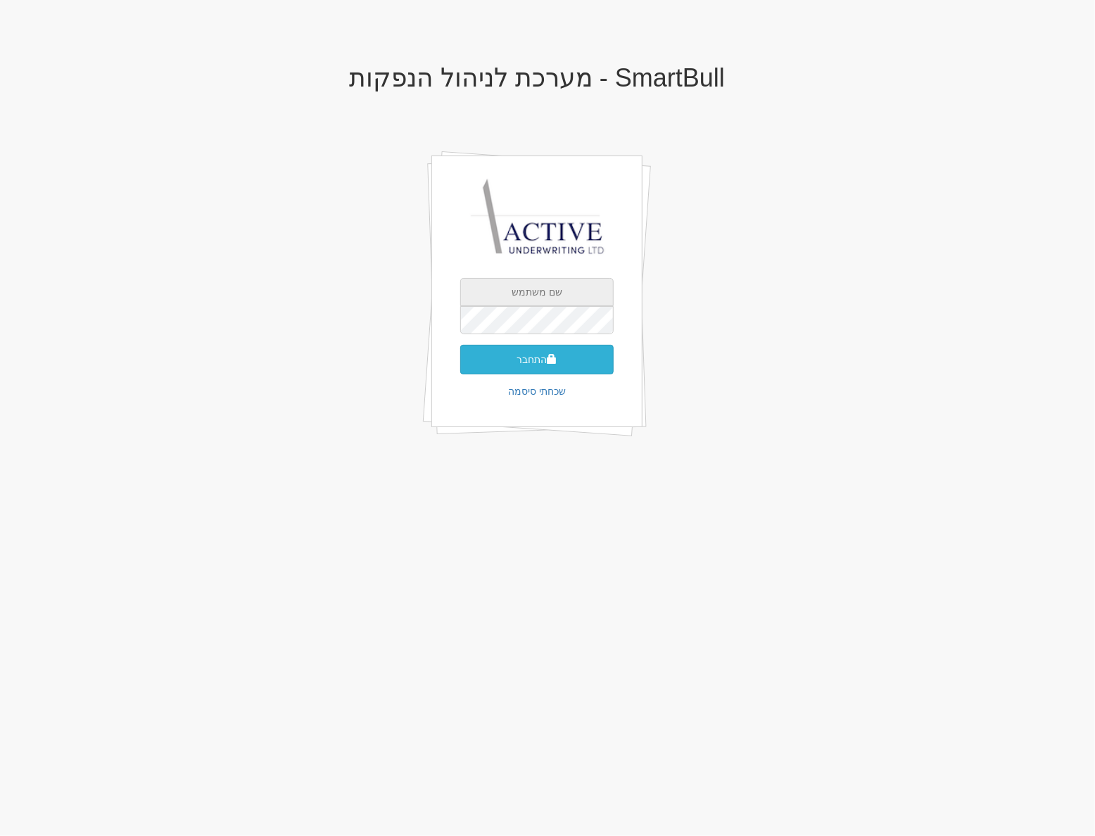
type input "neil@activeu.co.il"
click at [525, 359] on button "התחבר" at bounding box center [536, 360] width 153 height 30
type input "023544"
click at [460, 366] on button "התחבר" at bounding box center [536, 381] width 153 height 30
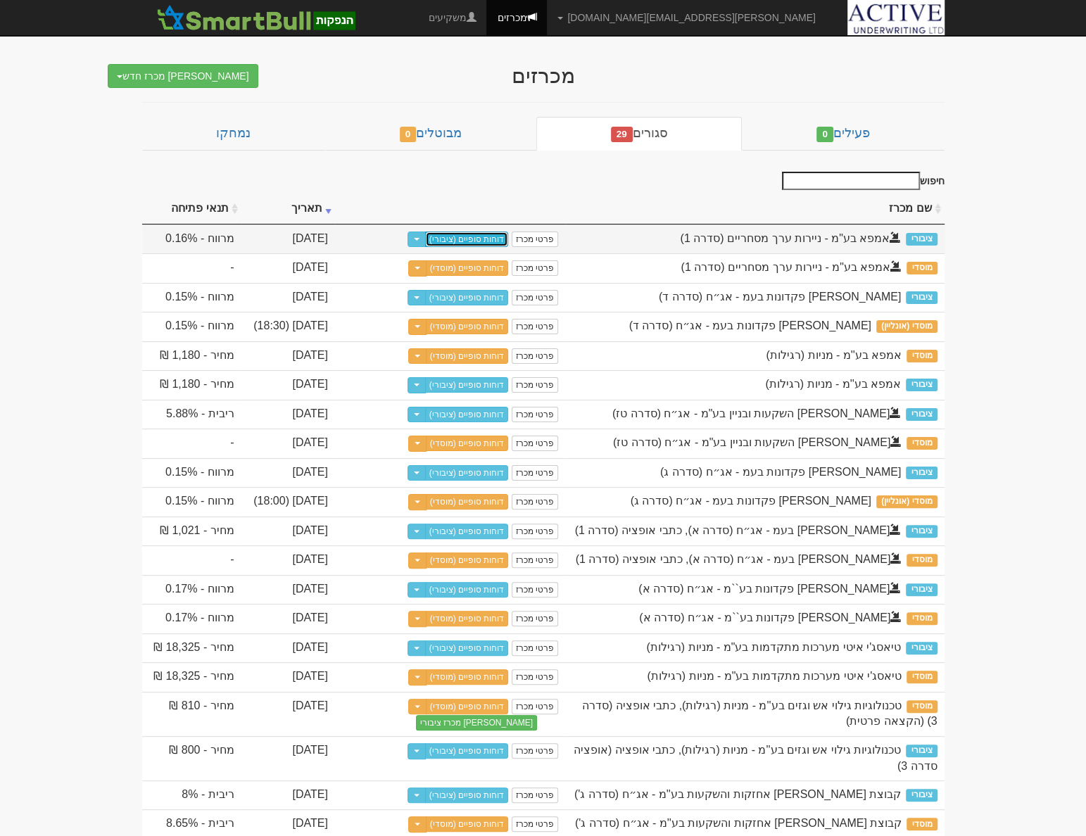
click at [464, 242] on link "דוחות סופיים (ציבורי)" at bounding box center [467, 238] width 84 height 15
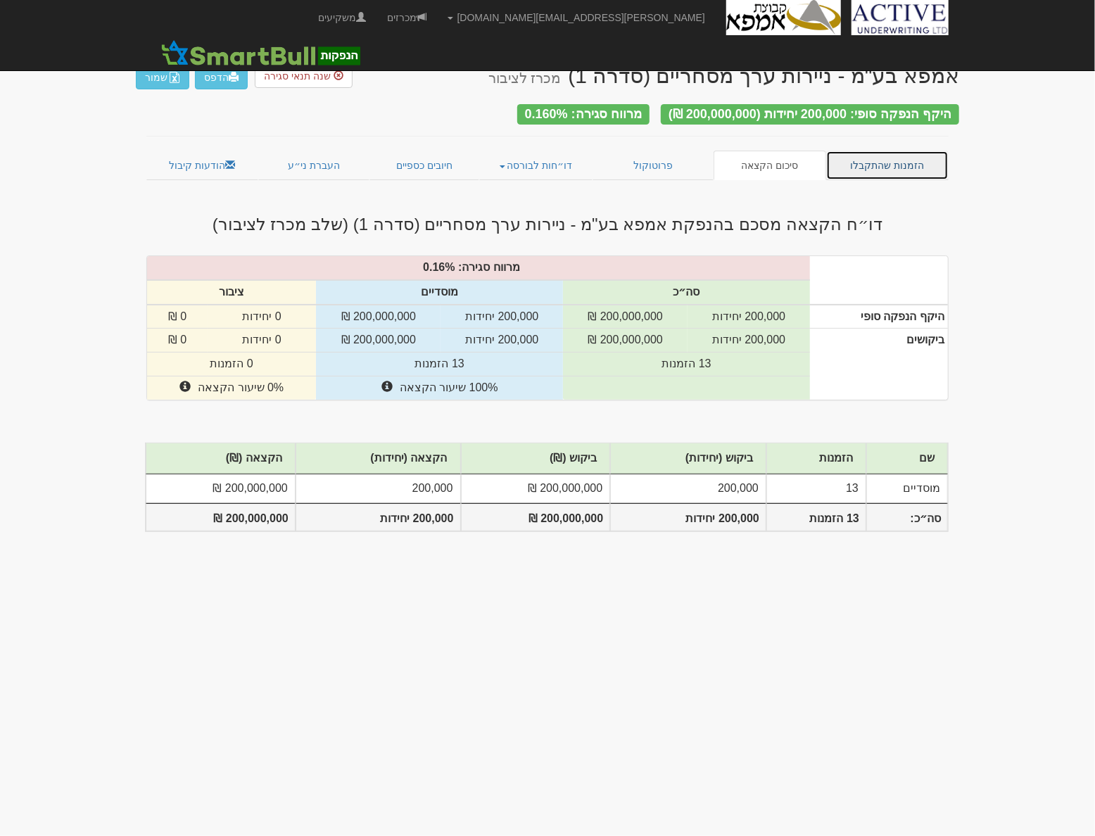
click at [906, 162] on link "הזמנות שהתקבלו" at bounding box center [887, 166] width 122 height 30
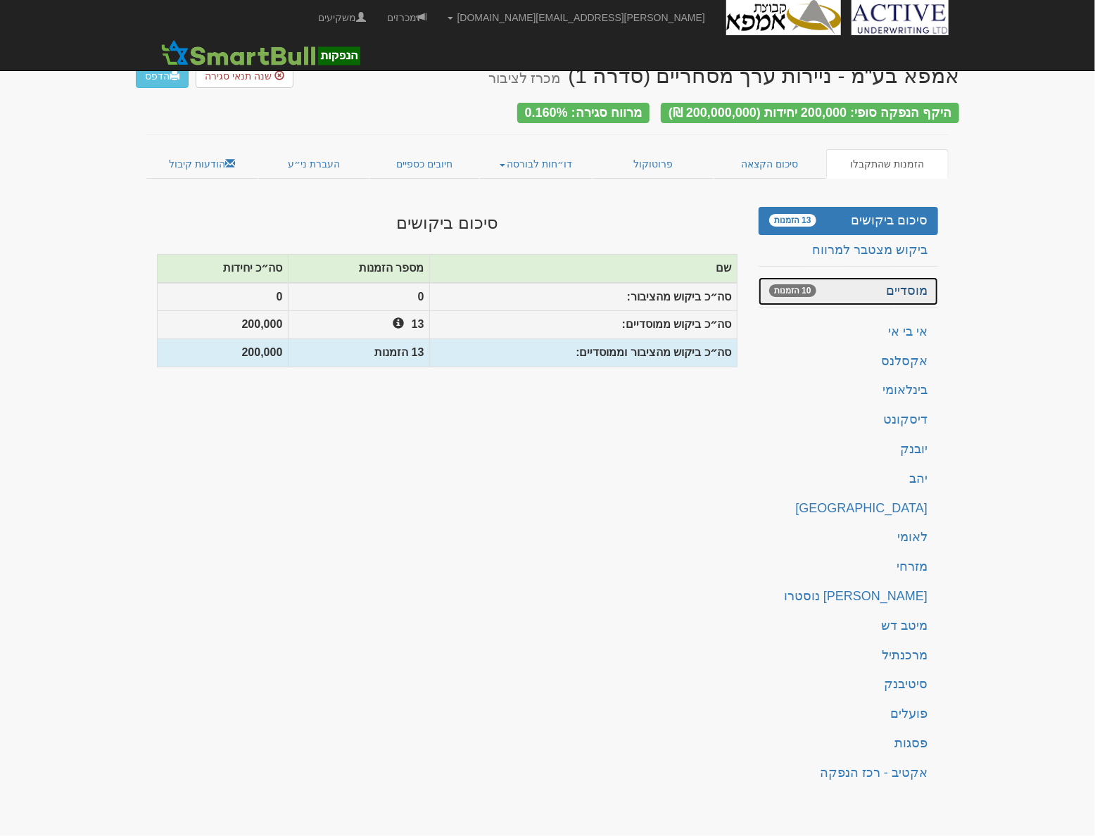
click at [871, 288] on link "מוסדיים 10 הזמנות" at bounding box center [847, 291] width 179 height 28
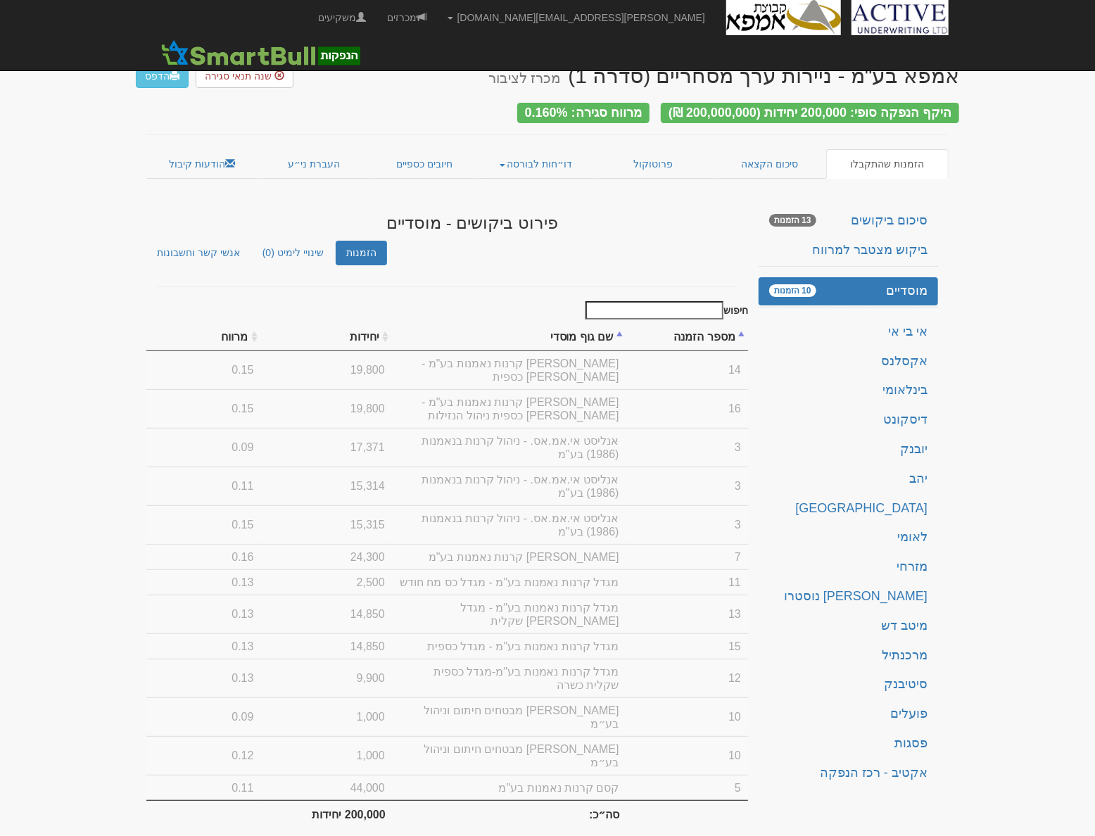
click at [681, 304] on input "חיפוש" at bounding box center [654, 310] width 138 height 18
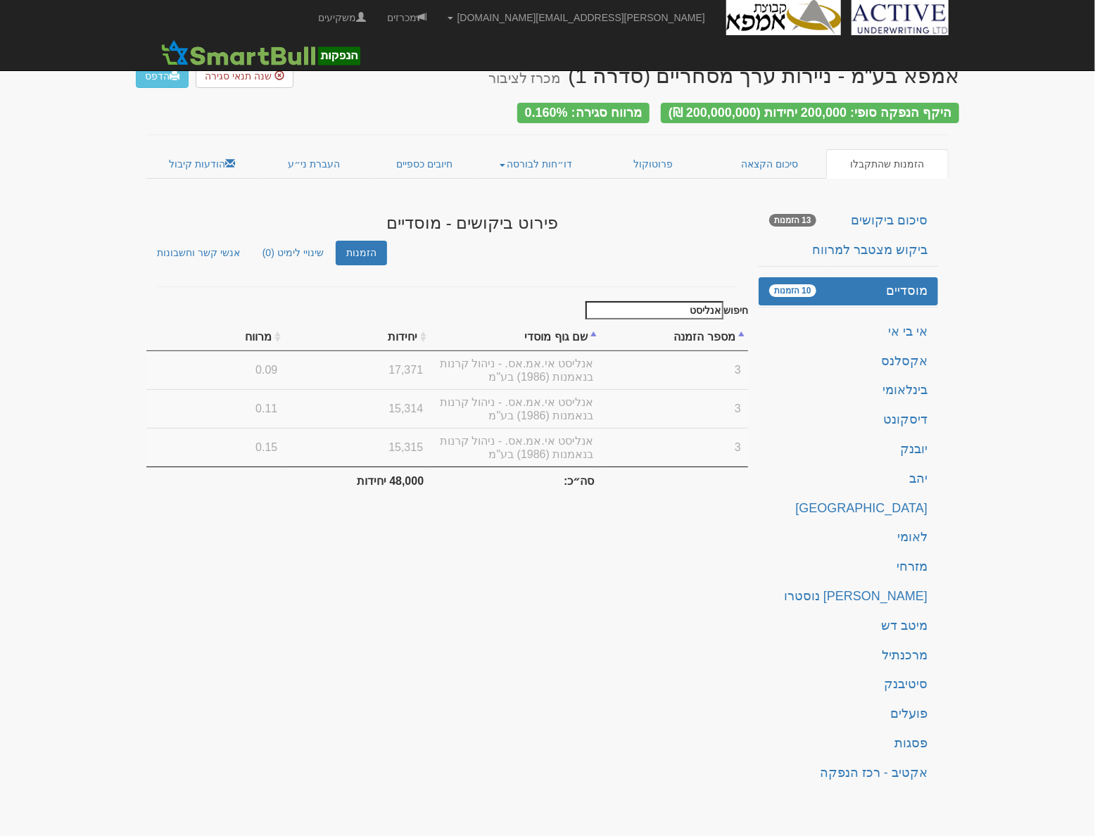
type input "אנליסט"
